Goal: Task Accomplishment & Management: Manage account settings

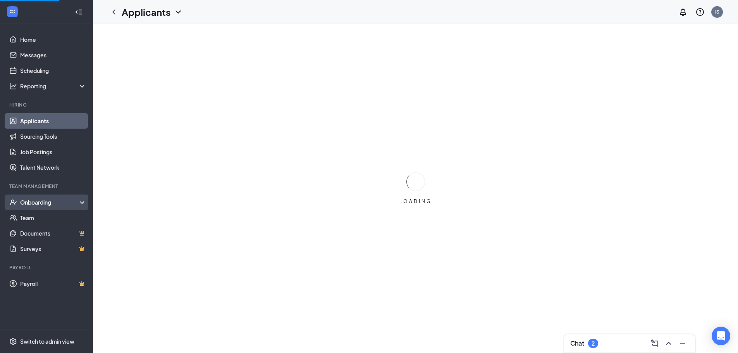
click at [28, 200] on div "Onboarding" at bounding box center [50, 202] width 60 height 8
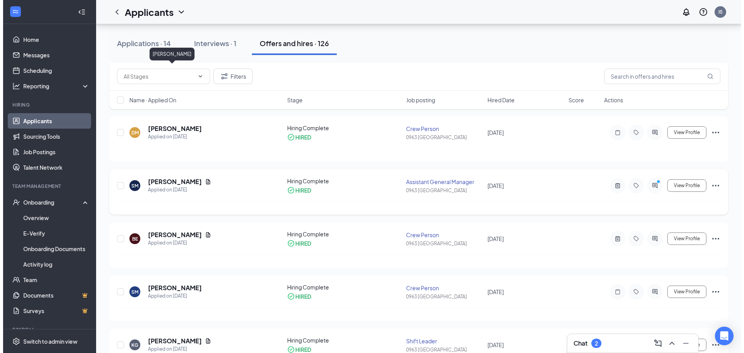
scroll to position [388, 0]
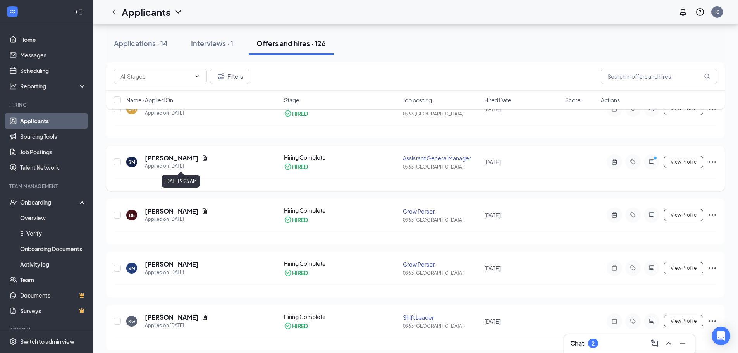
click at [195, 157] on h5 "[PERSON_NAME]" at bounding box center [172, 158] width 54 height 9
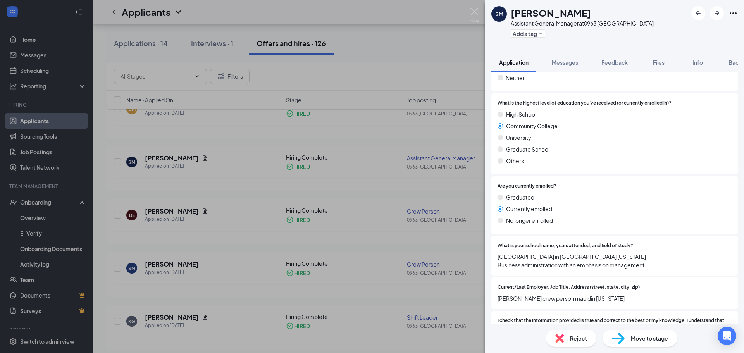
scroll to position [812, 0]
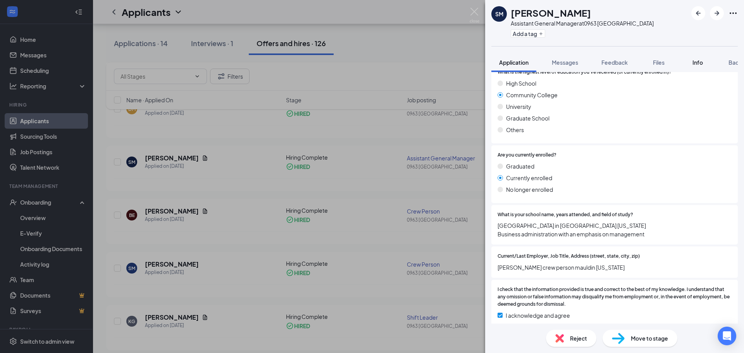
click at [696, 66] on button "Info" at bounding box center [697, 62] width 31 height 19
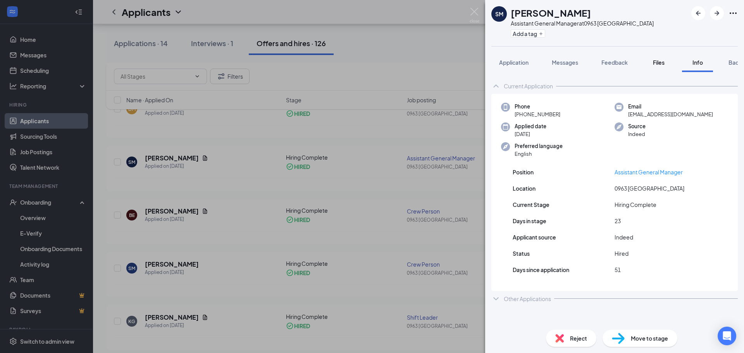
click at [665, 65] on span "Files" at bounding box center [659, 62] width 12 height 7
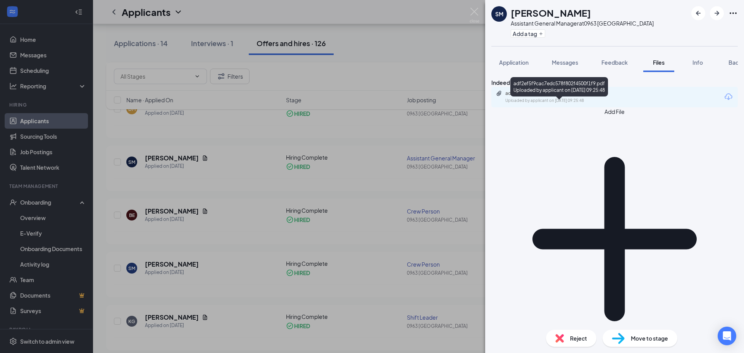
click at [579, 97] on div "adf2ef5f9cac7edc578f802f4500f1f9.pdf" at bounding box center [559, 93] width 109 height 6
click at [708, 60] on button "Info" at bounding box center [697, 62] width 31 height 19
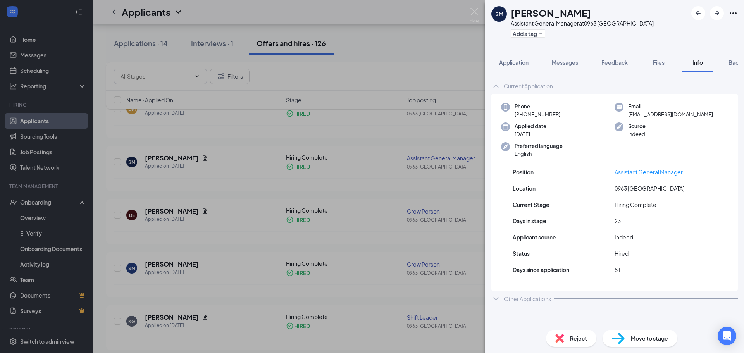
drag, startPoint x: 519, startPoint y: 63, endPoint x: 529, endPoint y: 77, distance: 17.7
click at [519, 63] on span "Application" at bounding box center [513, 62] width 29 height 7
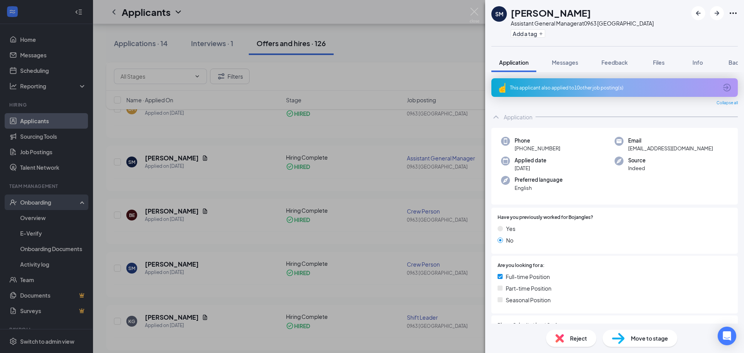
drag, startPoint x: 12, startPoint y: 186, endPoint x: 31, endPoint y: 207, distance: 28.3
click at [20, 191] on div "SM [PERSON_NAME] Assistant General Manager at 0963 Piedmont Add a tag Applicati…" at bounding box center [372, 176] width 744 height 353
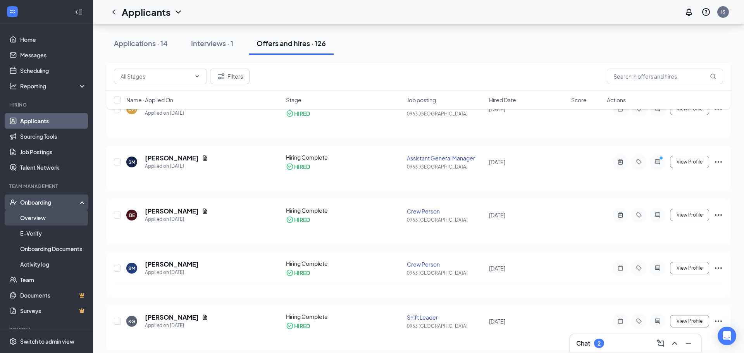
click at [34, 211] on link "Overview" at bounding box center [53, 218] width 66 height 16
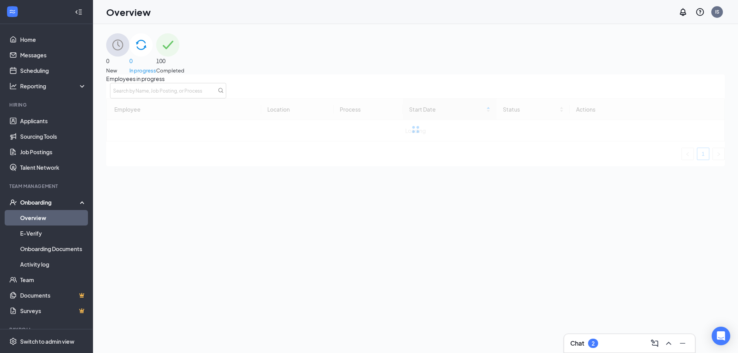
click at [185, 62] on div "100 Completed" at bounding box center [170, 53] width 28 height 41
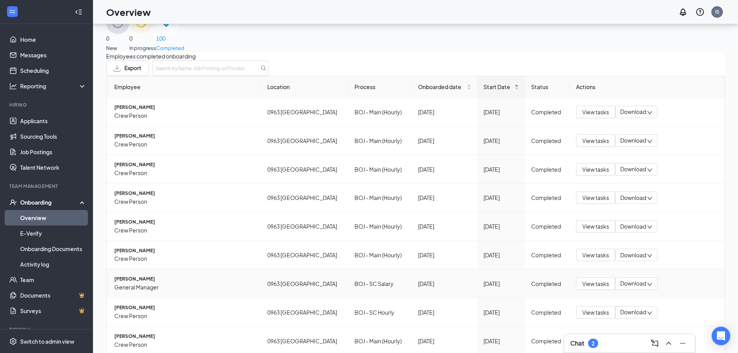
scroll to position [35, 0]
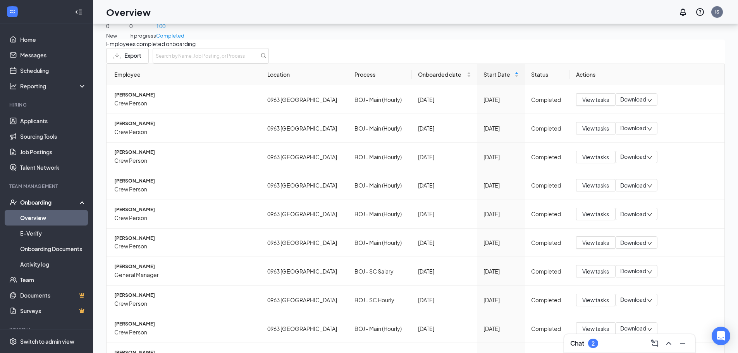
click at [168, 235] on span "[PERSON_NAME]" at bounding box center [184, 238] width 141 height 7
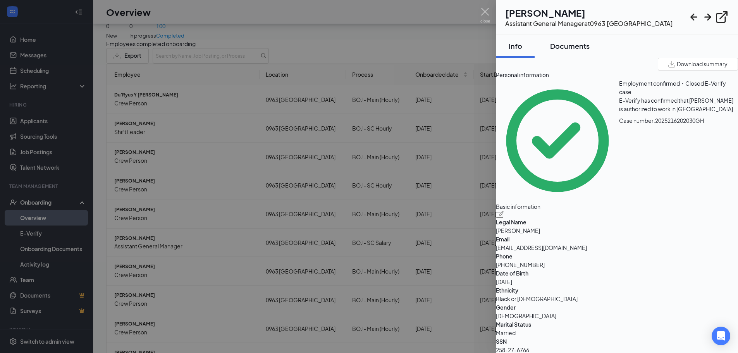
click at [581, 39] on button "Documents" at bounding box center [570, 45] width 55 height 23
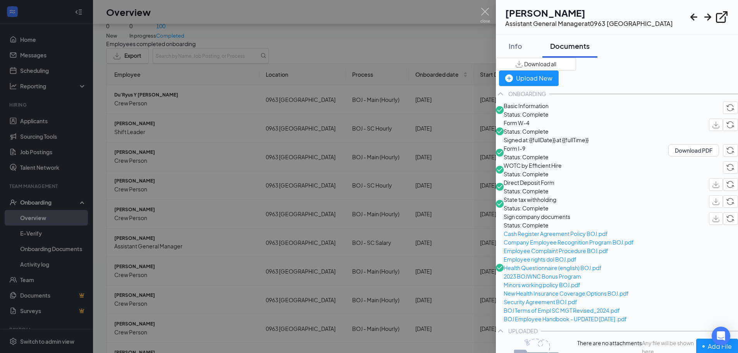
click at [549, 114] on span "Status: Complete" at bounding box center [526, 114] width 45 height 9
click at [549, 110] on span "Basic Information" at bounding box center [526, 106] width 45 height 9
